Goal: Transaction & Acquisition: Download file/media

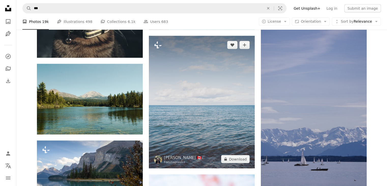
scroll to position [2895, 0]
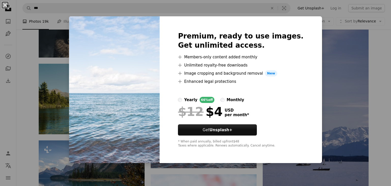
click at [5, 4] on button "An X shape" at bounding box center [5, 5] width 6 height 6
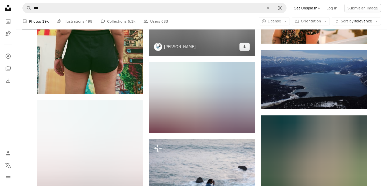
scroll to position [10680, 0]
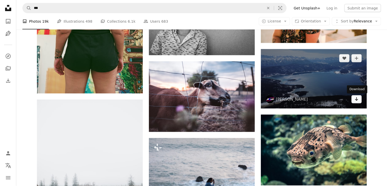
click at [354, 100] on icon "Arrow pointing down" at bounding box center [356, 99] width 4 height 6
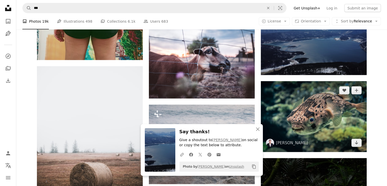
scroll to position [10756, 0]
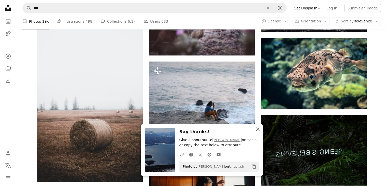
click at [258, 128] on icon "button" at bounding box center [258, 129] width 4 height 4
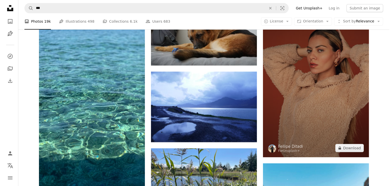
scroll to position [13580, 0]
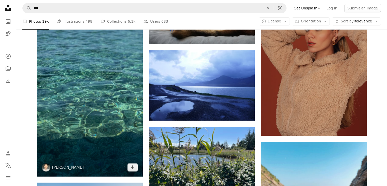
click at [135, 93] on img at bounding box center [90, 82] width 106 height 188
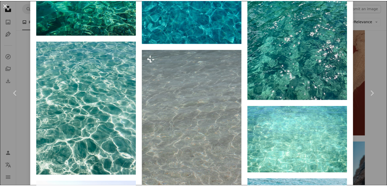
scroll to position [814, 0]
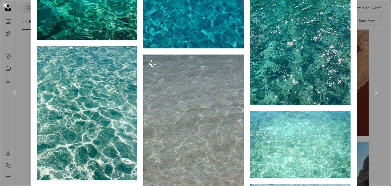
click at [2, 5] on button "An X shape" at bounding box center [5, 5] width 6 height 6
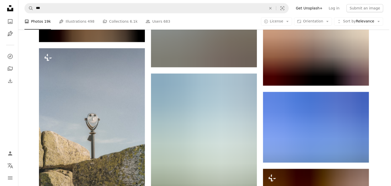
scroll to position [12308, 0]
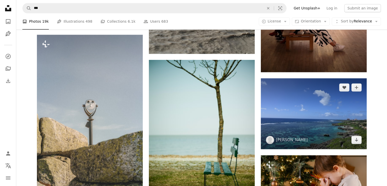
click at [307, 110] on img at bounding box center [314, 113] width 106 height 71
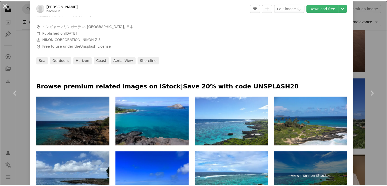
scroll to position [254, 0]
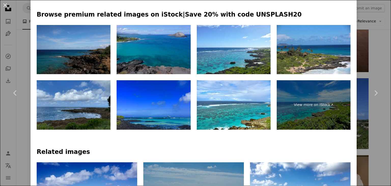
click at [139, 48] on img at bounding box center [154, 49] width 74 height 49
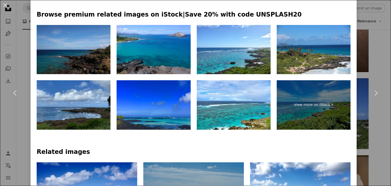
click at [4, 5] on button "An X shape" at bounding box center [5, 5] width 6 height 6
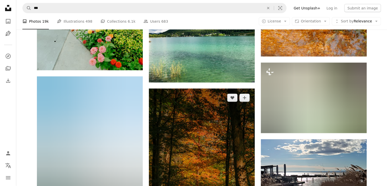
scroll to position [16508, 0]
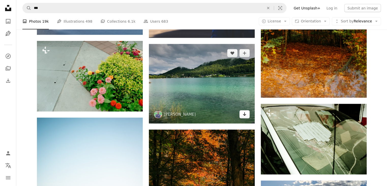
click at [243, 116] on icon "Download" at bounding box center [244, 114] width 3 height 4
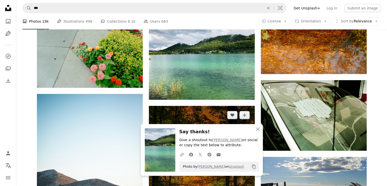
scroll to position [16534, 0]
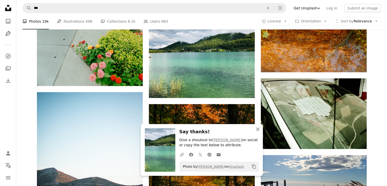
click at [258, 129] on icon "An X shape" at bounding box center [258, 129] width 6 height 6
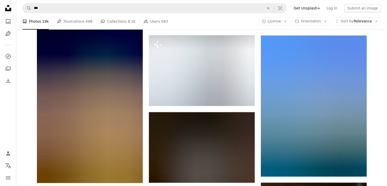
scroll to position [23377, 0]
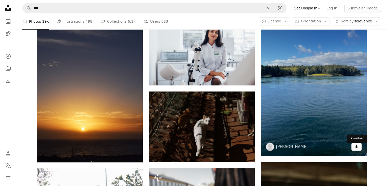
click at [355, 148] on icon "Arrow pointing down" at bounding box center [356, 146] width 4 height 6
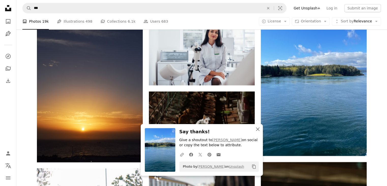
drag, startPoint x: 257, startPoint y: 128, endPoint x: 262, endPoint y: 127, distance: 4.7
click at [257, 128] on icon "button" at bounding box center [258, 129] width 4 height 4
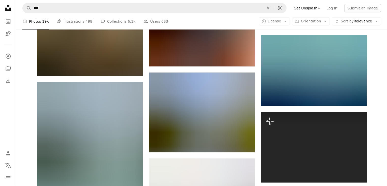
scroll to position [26354, 0]
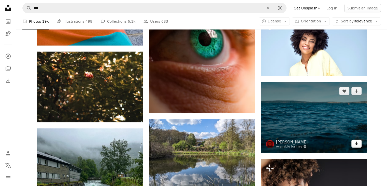
click at [356, 145] on icon "Download" at bounding box center [356, 143] width 3 height 4
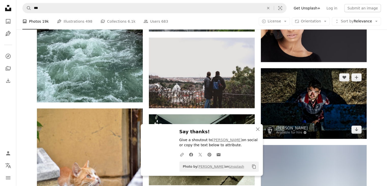
scroll to position [26532, 0]
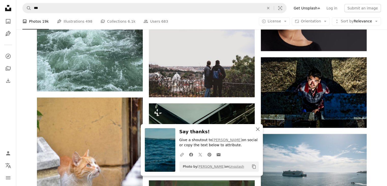
click at [259, 131] on icon "An X shape" at bounding box center [258, 129] width 6 height 6
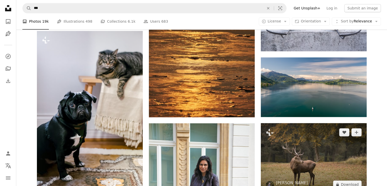
scroll to position [31633, 0]
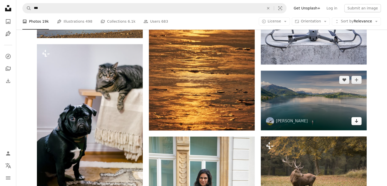
click at [356, 122] on icon "Download" at bounding box center [356, 121] width 3 height 4
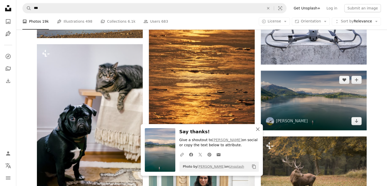
drag, startPoint x: 258, startPoint y: 130, endPoint x: 264, endPoint y: 127, distance: 6.7
click at [258, 130] on icon "An X shape" at bounding box center [258, 129] width 6 height 6
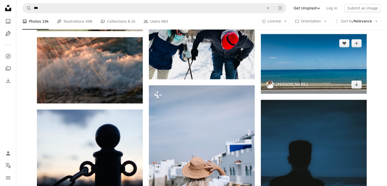
scroll to position [32625, 0]
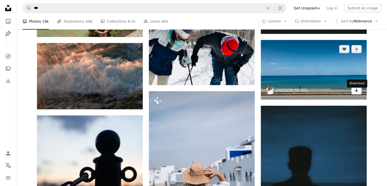
click at [356, 92] on icon "Arrow pointing down" at bounding box center [356, 90] width 4 height 6
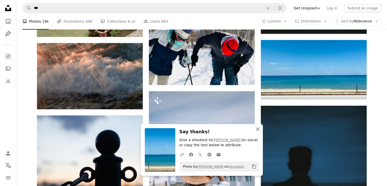
click at [258, 130] on icon "An X shape" at bounding box center [258, 129] width 6 height 6
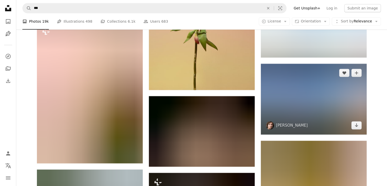
scroll to position [40969, 0]
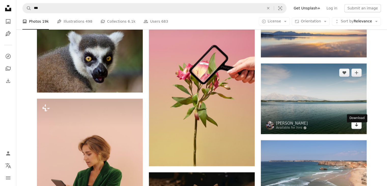
click at [356, 127] on icon "Arrow pointing down" at bounding box center [356, 124] width 4 height 6
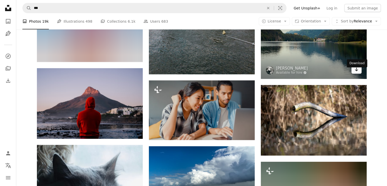
scroll to position [41707, 0]
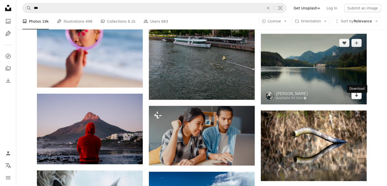
click at [357, 98] on icon "Arrow pointing down" at bounding box center [356, 95] width 4 height 6
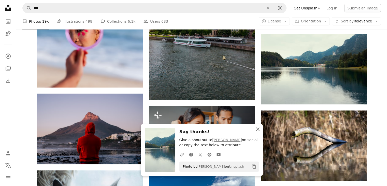
drag, startPoint x: 257, startPoint y: 129, endPoint x: 261, endPoint y: 126, distance: 4.2
click at [258, 129] on icon "An X shape" at bounding box center [258, 129] width 6 height 6
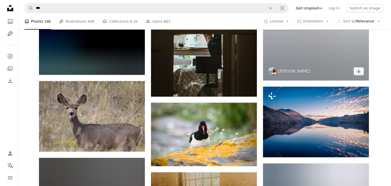
scroll to position [42826, 0]
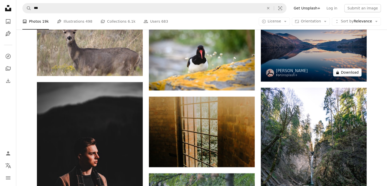
click at [345, 75] on button "A lock Download" at bounding box center [347, 72] width 28 height 8
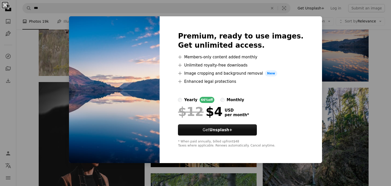
click at [6, 5] on button "An X shape" at bounding box center [5, 5] width 6 height 6
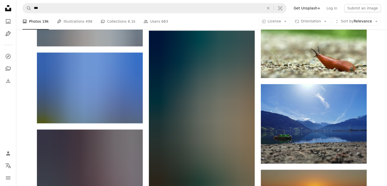
scroll to position [44836, 0]
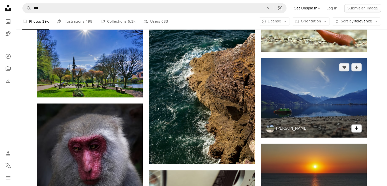
click at [359, 132] on link "Arrow pointing down" at bounding box center [356, 128] width 10 height 8
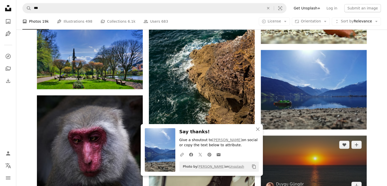
scroll to position [44912, 0]
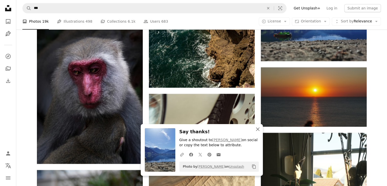
click at [258, 128] on icon "button" at bounding box center [258, 129] width 4 height 4
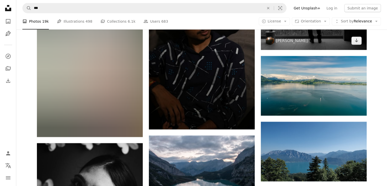
scroll to position [49949, 0]
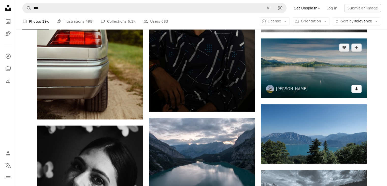
click at [355, 92] on icon "Arrow pointing down" at bounding box center [356, 88] width 4 height 6
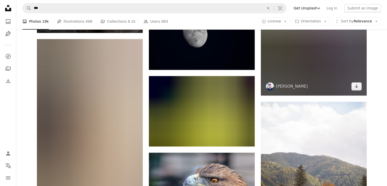
scroll to position [57123, 0]
